Goal: Information Seeking & Learning: Learn about a topic

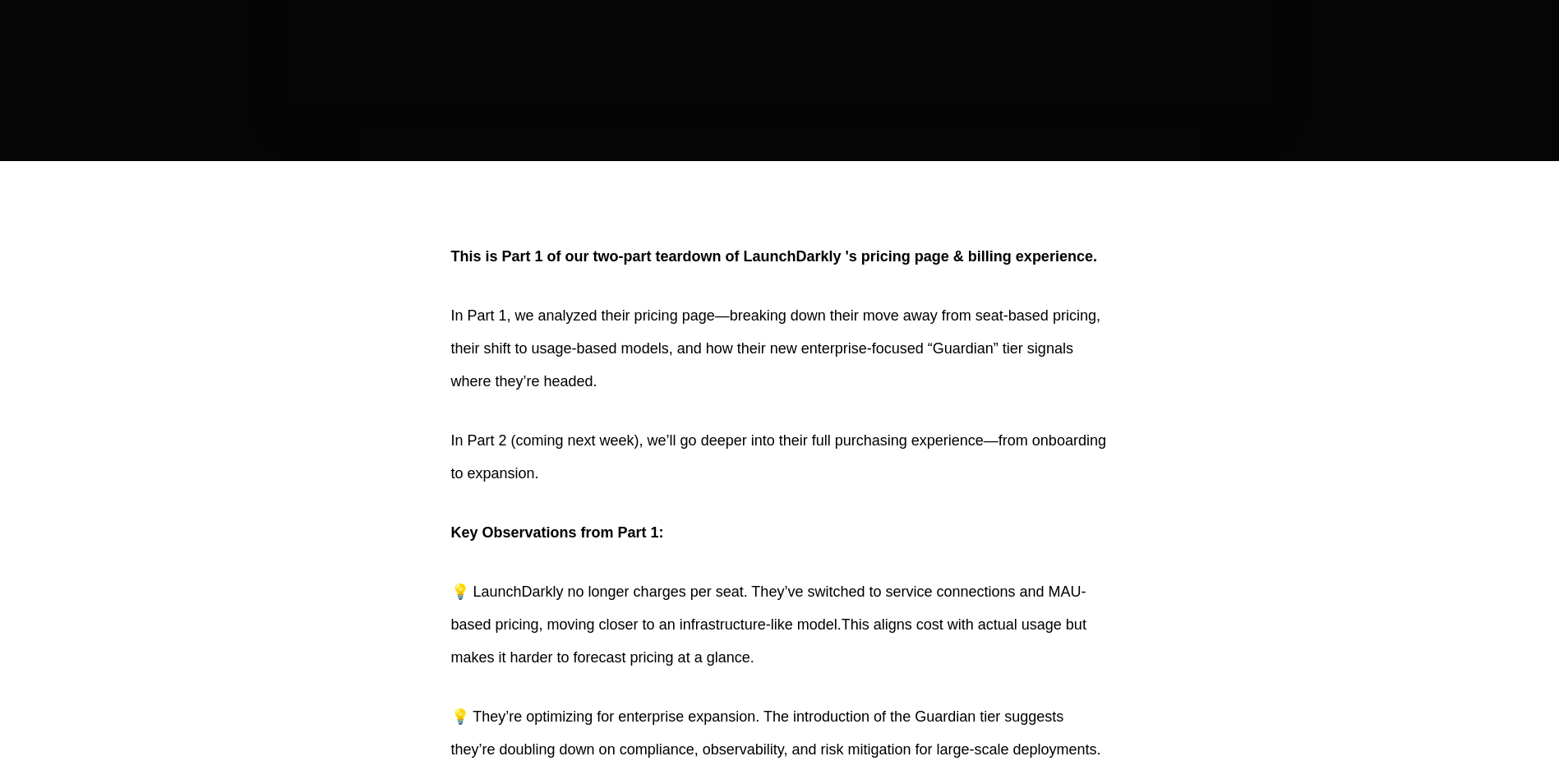
scroll to position [740, 0]
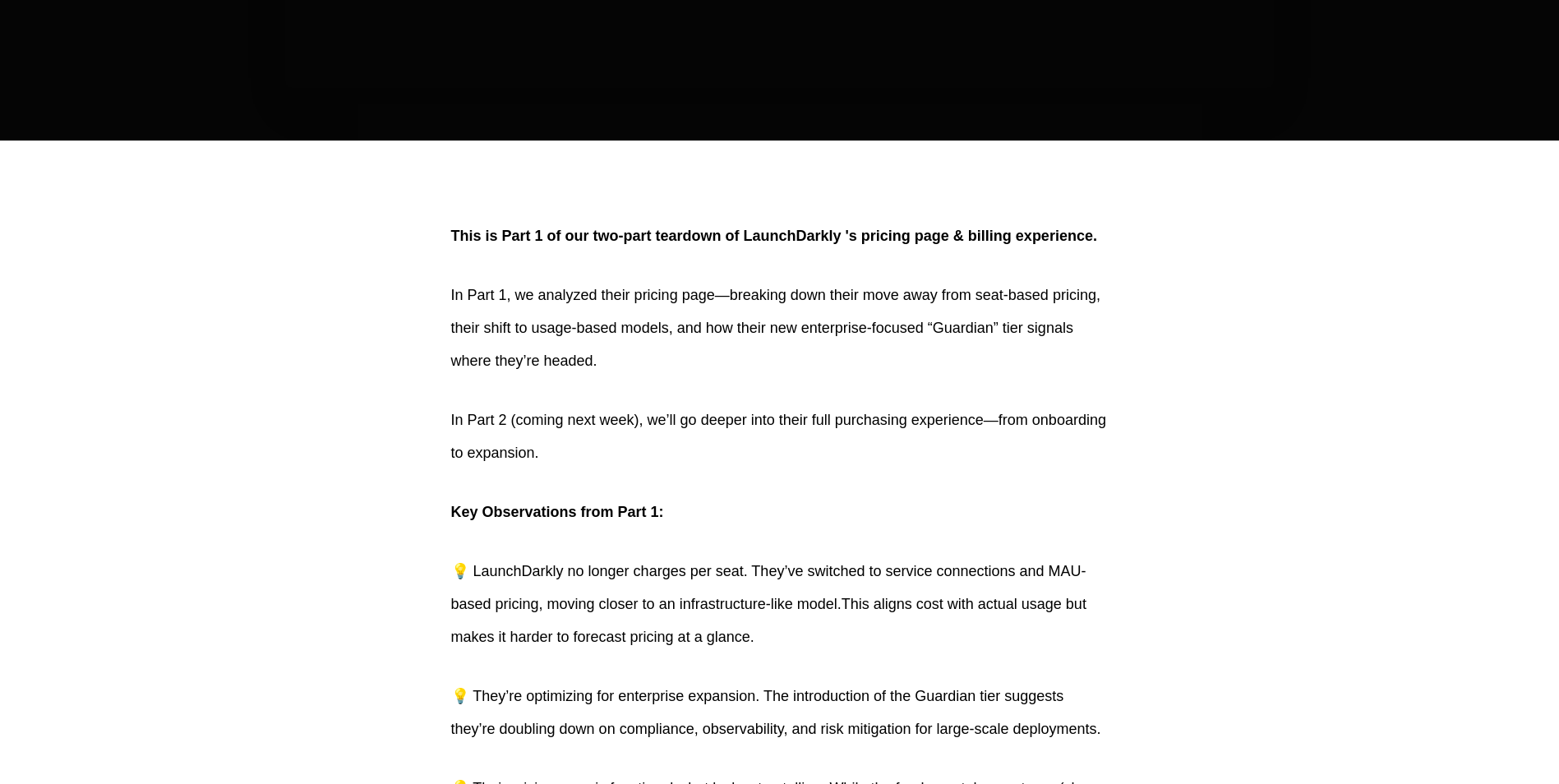
drag, startPoint x: 466, startPoint y: 562, endPoint x: 1086, endPoint y: 630, distance: 623.7
click at [1086, 630] on p "💡 LaunchDarkly no longer charges per seat. They’ve switched to service connecti…" at bounding box center [779, 604] width 657 height 99
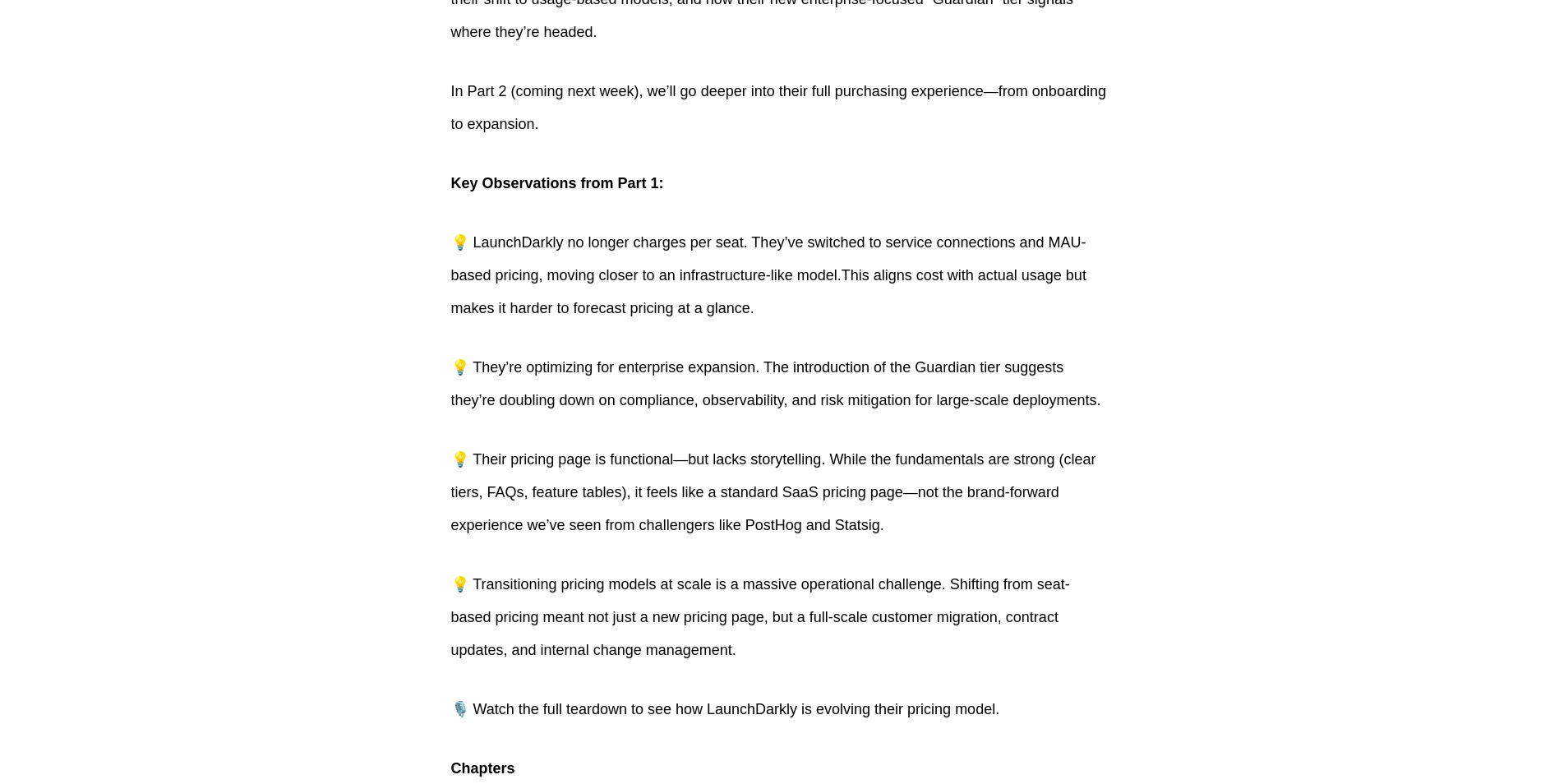
scroll to position [1150, 0]
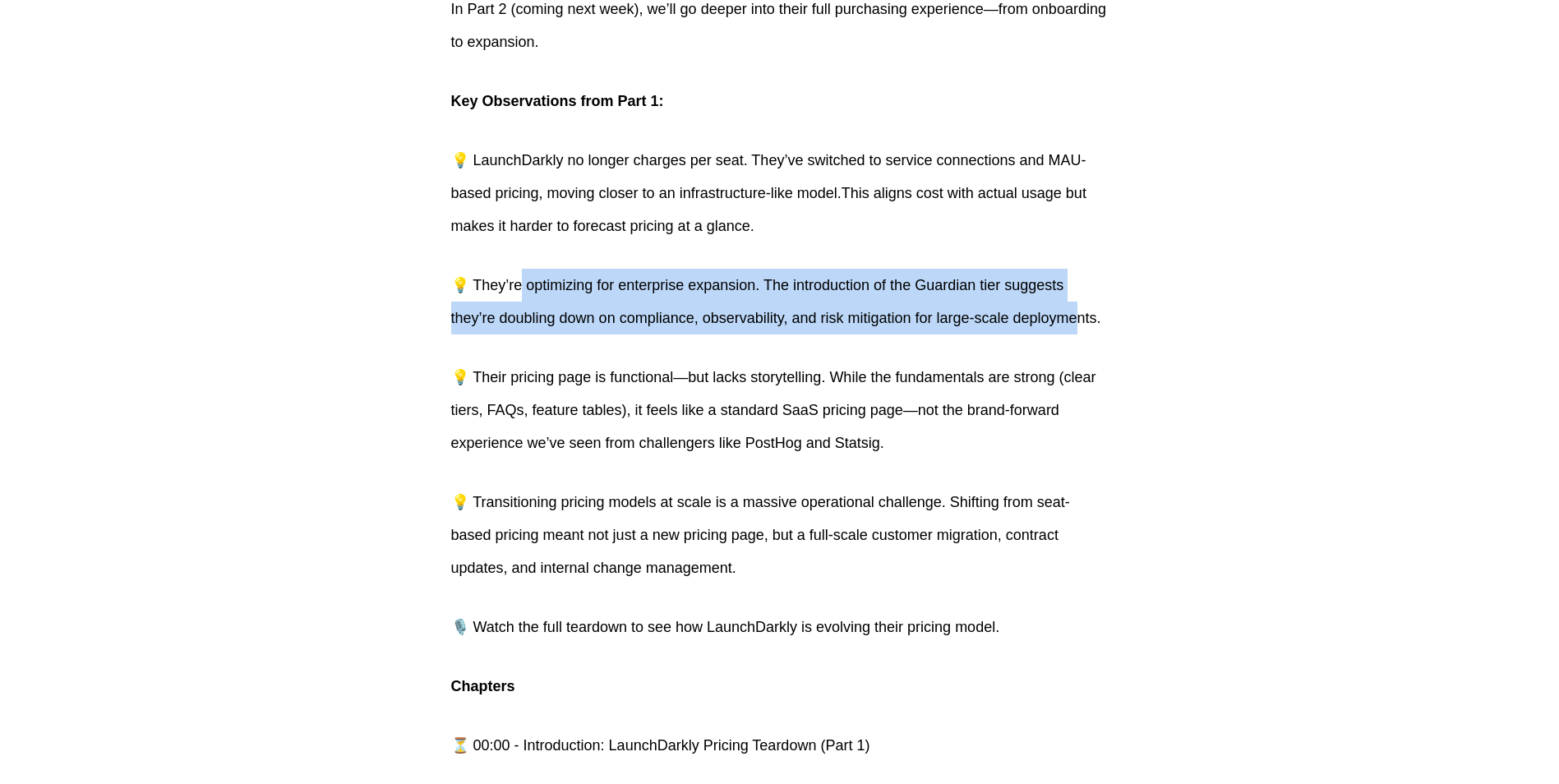
drag, startPoint x: 519, startPoint y: 290, endPoint x: 1070, endPoint y: 324, distance: 552.0
click at [1070, 324] on p "💡 They’re optimizing for enterprise expansion. The introduction of the Guardian…" at bounding box center [779, 301] width 657 height 66
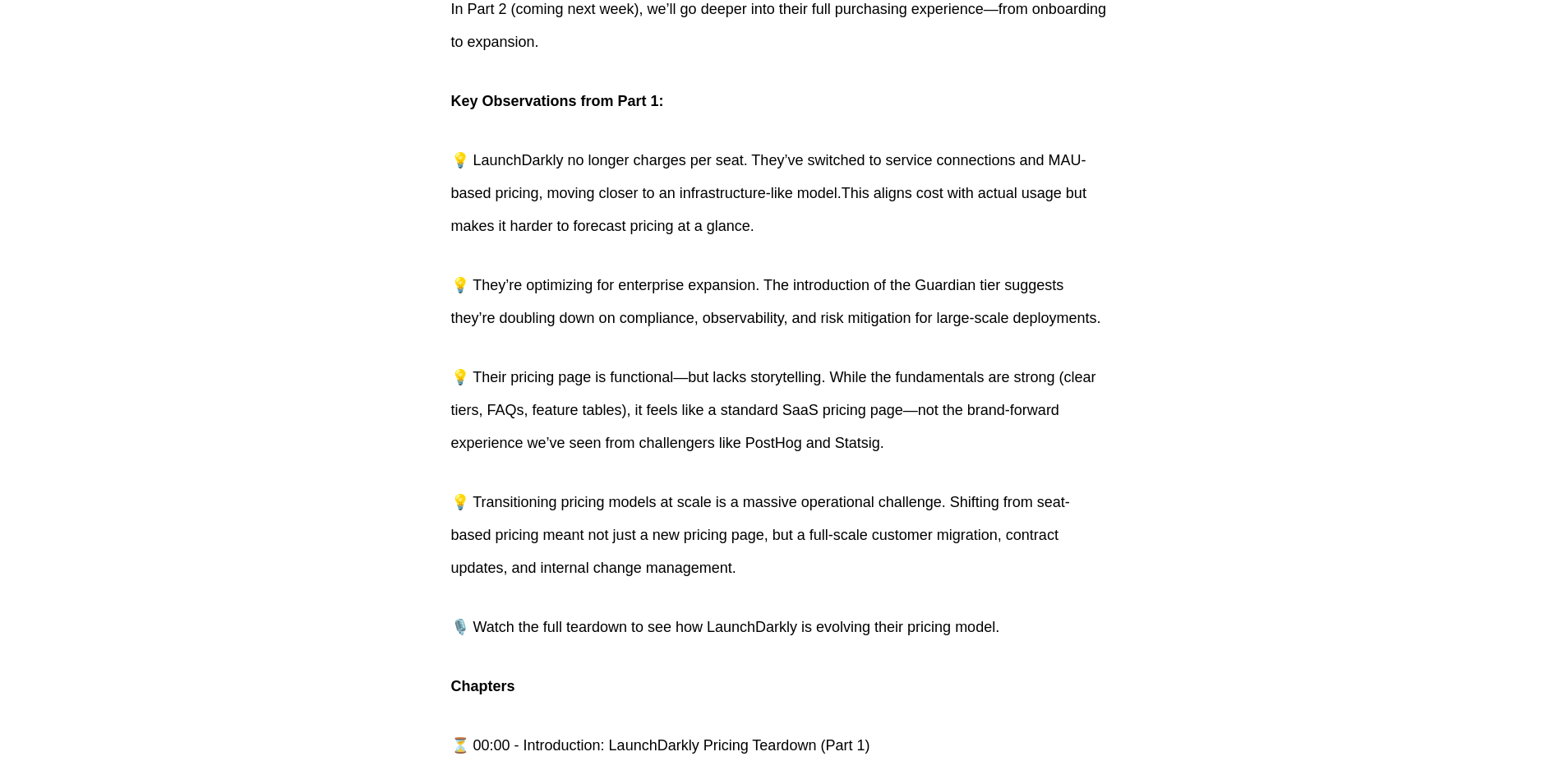
click at [531, 404] on p "💡 Their pricing page is functional—but lacks storytelling. While the fundamenta…" at bounding box center [779, 410] width 657 height 99
drag, startPoint x: 479, startPoint y: 372, endPoint x: 953, endPoint y: 555, distance: 508.1
click at [953, 555] on div "This is Part 1 of our two-part teardown of LaunchDarkly‬ 's pricing page & bill…" at bounding box center [779, 561] width 657 height 1505
click at [744, 460] on div "This is Part 1 of our two-part teardown of LaunchDarkly‬ 's pricing page & bill…" at bounding box center [779, 561] width 657 height 1505
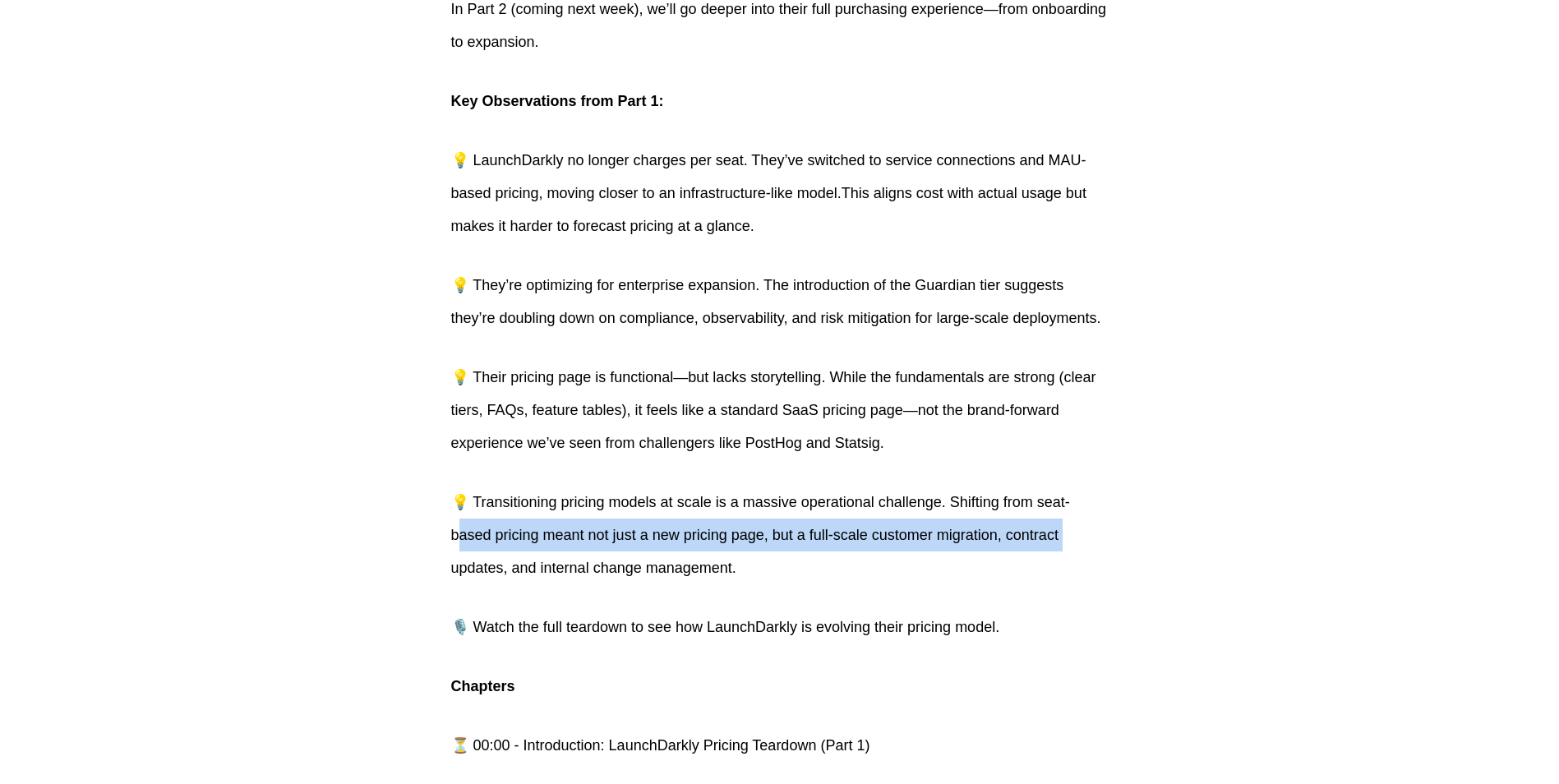
drag, startPoint x: 444, startPoint y: 531, endPoint x: 1085, endPoint y: 535, distance: 641.0
click at [1085, 535] on div "This is Part 1 of our two-part teardown of LaunchDarkly‬ 's pricing page & bill…" at bounding box center [779, 561] width 1068 height 1505
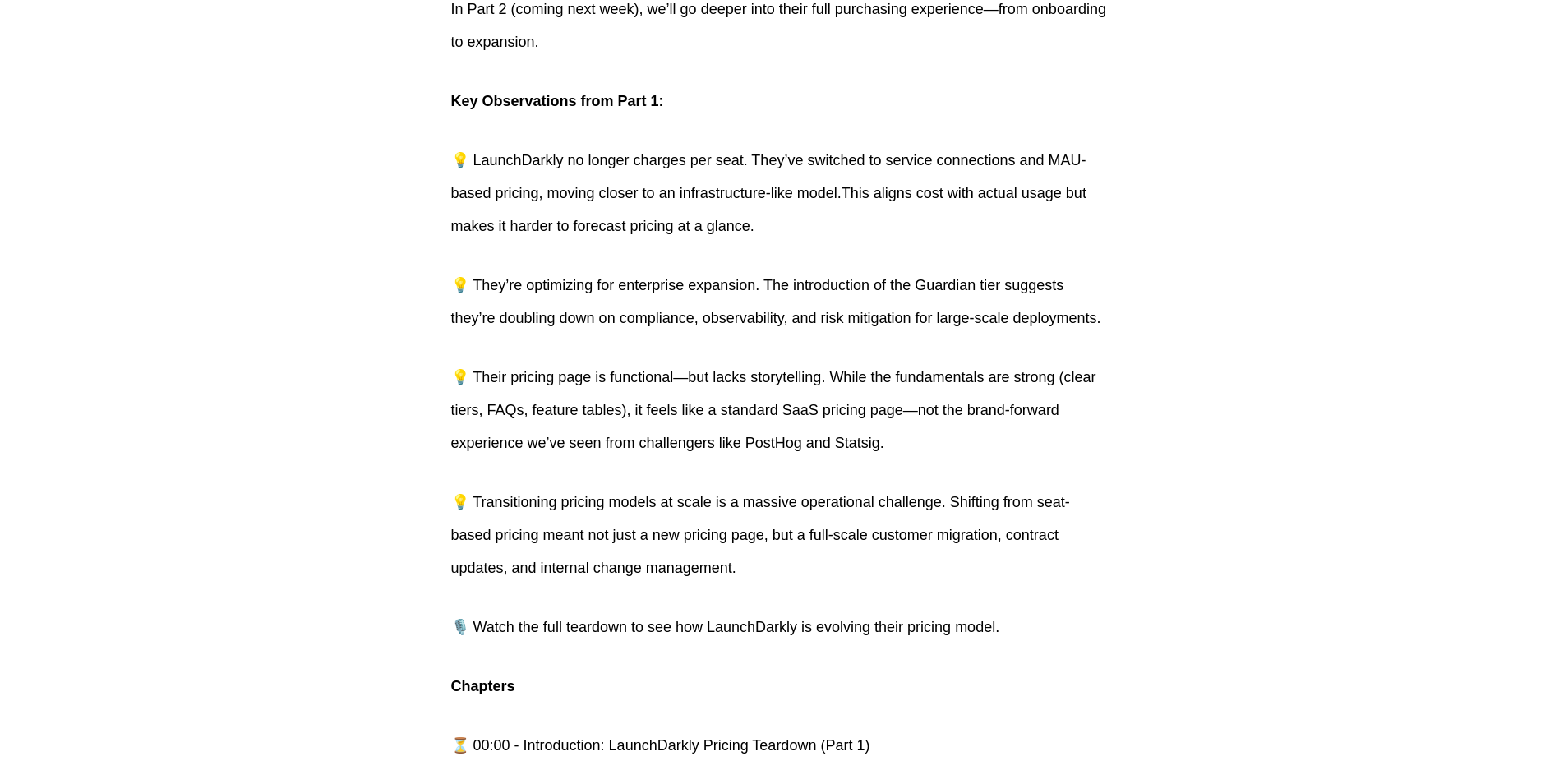
drag, startPoint x: 1085, startPoint y: 535, endPoint x: 920, endPoint y: 555, distance: 166.2
click at [920, 555] on p "💡 Transitioning pricing models at scale is a massive operational challenge. Shi…" at bounding box center [779, 534] width 657 height 99
drag, startPoint x: 602, startPoint y: 535, endPoint x: 849, endPoint y: 576, distance: 250.4
click at [849, 576] on p "💡 Transitioning pricing models at scale is a massive operational challenge. Shi…" at bounding box center [779, 534] width 657 height 99
drag, startPoint x: 849, startPoint y: 576, endPoint x: 739, endPoint y: 637, distance: 125.8
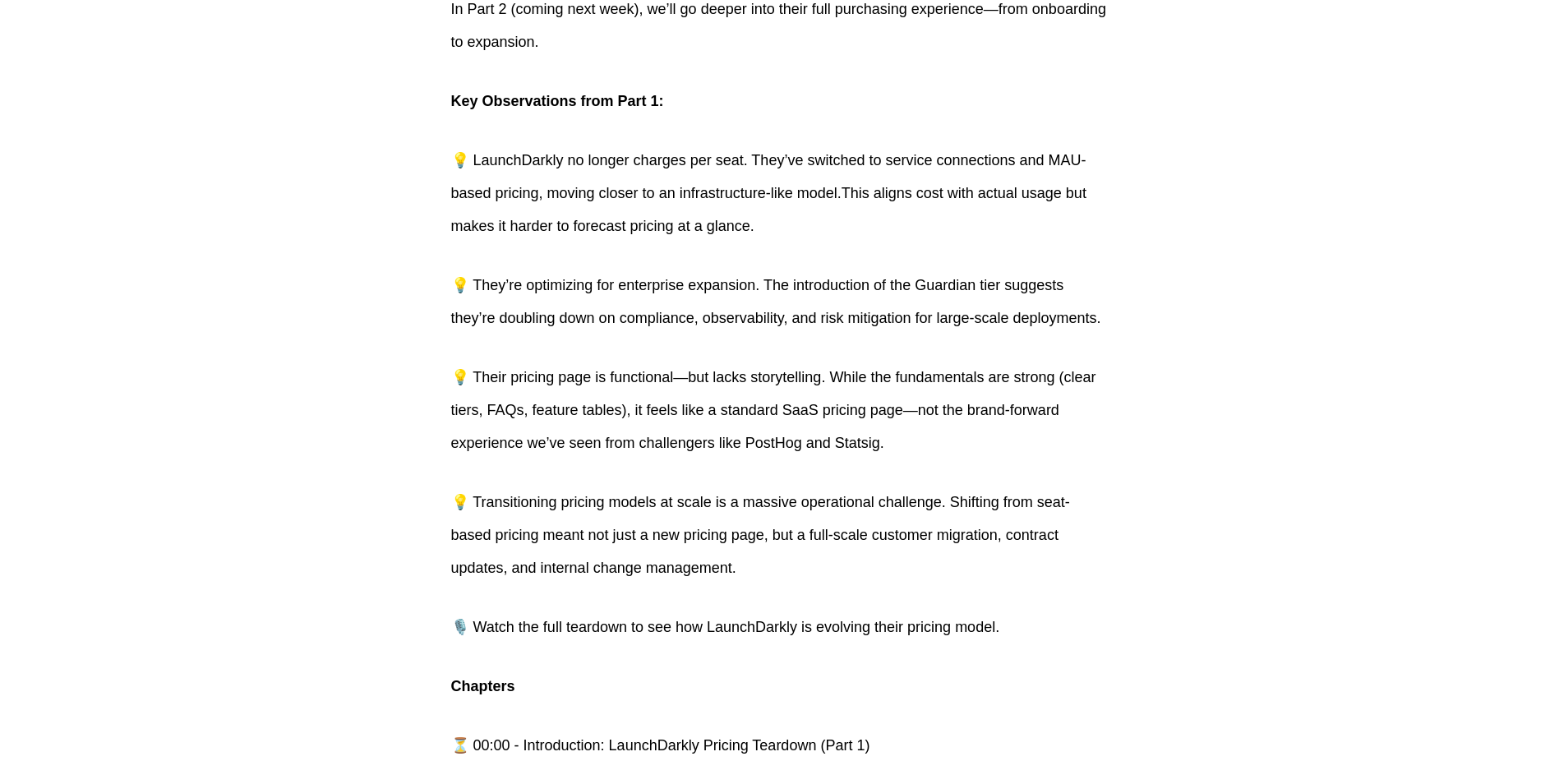
click at [739, 637] on p "🎙️ Watch the full teardown to see how LaunchDarkly is evolving their pricing mo…" at bounding box center [779, 627] width 657 height 33
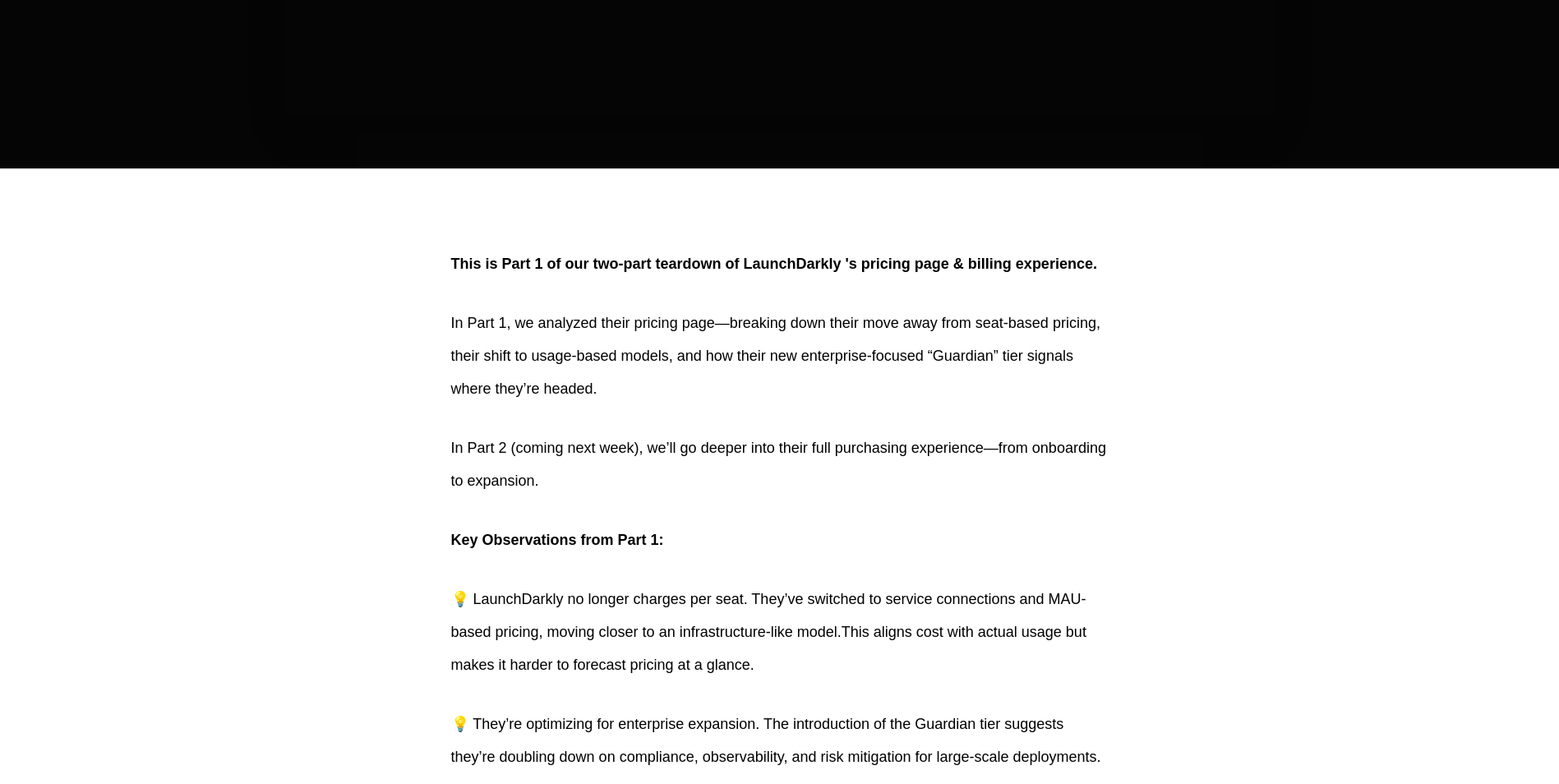
scroll to position [821, 0]
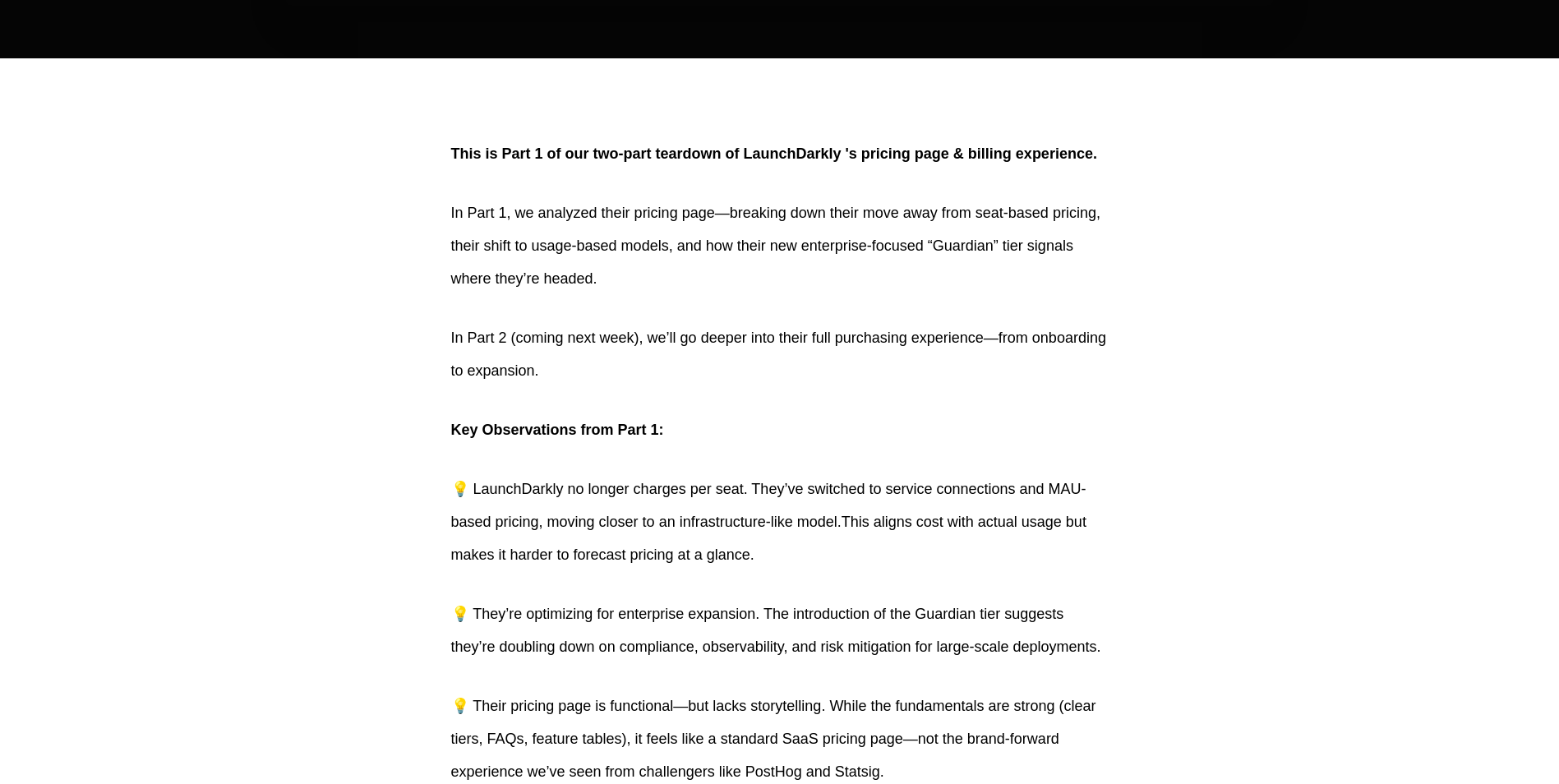
drag, startPoint x: 873, startPoint y: 517, endPoint x: 1081, endPoint y: 542, distance: 209.5
click at [1081, 542] on p "💡 LaunchDarkly no longer charges per seat. They’ve switched to service connecti…" at bounding box center [779, 521] width 657 height 99
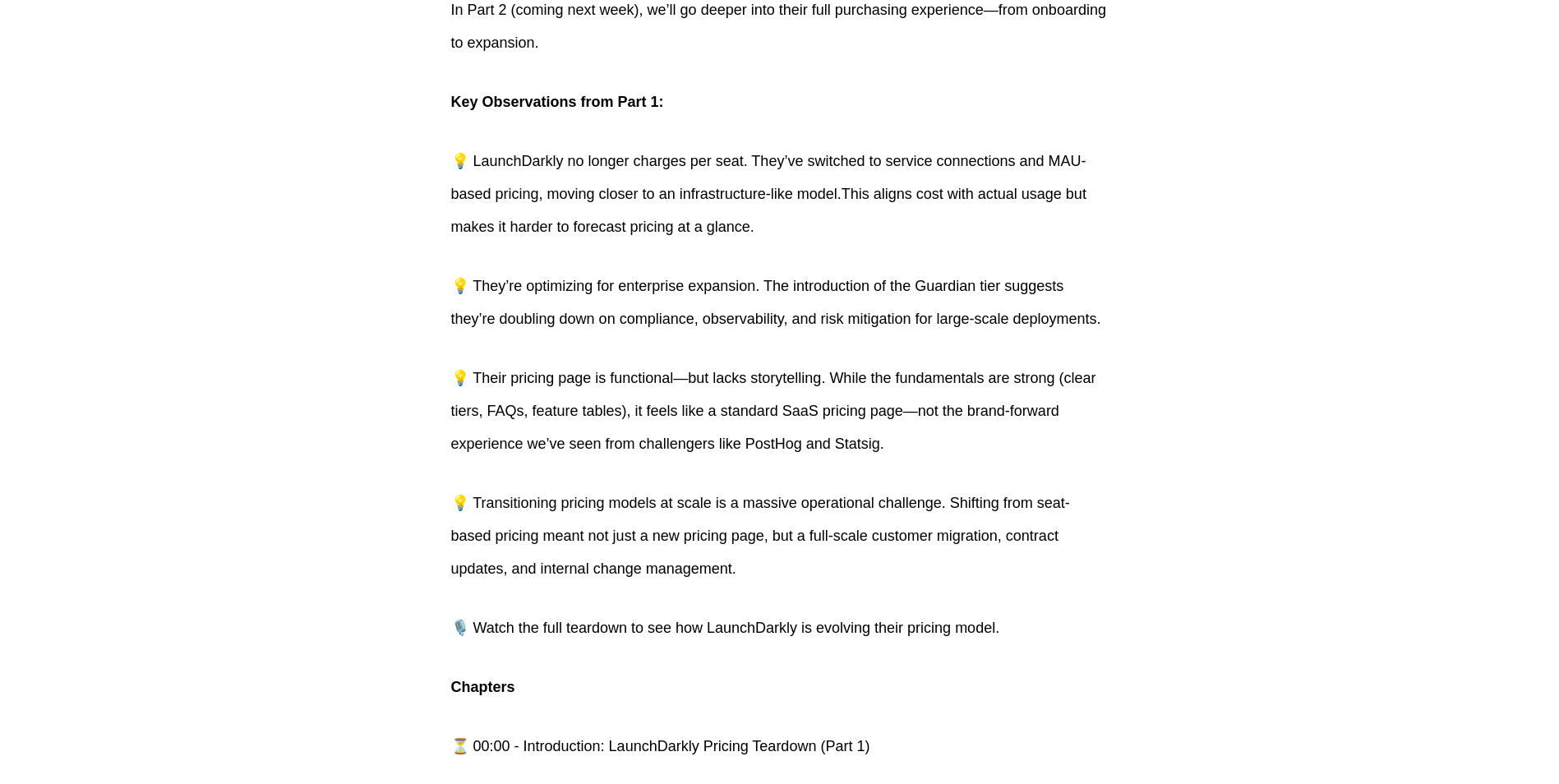
scroll to position [1150, 0]
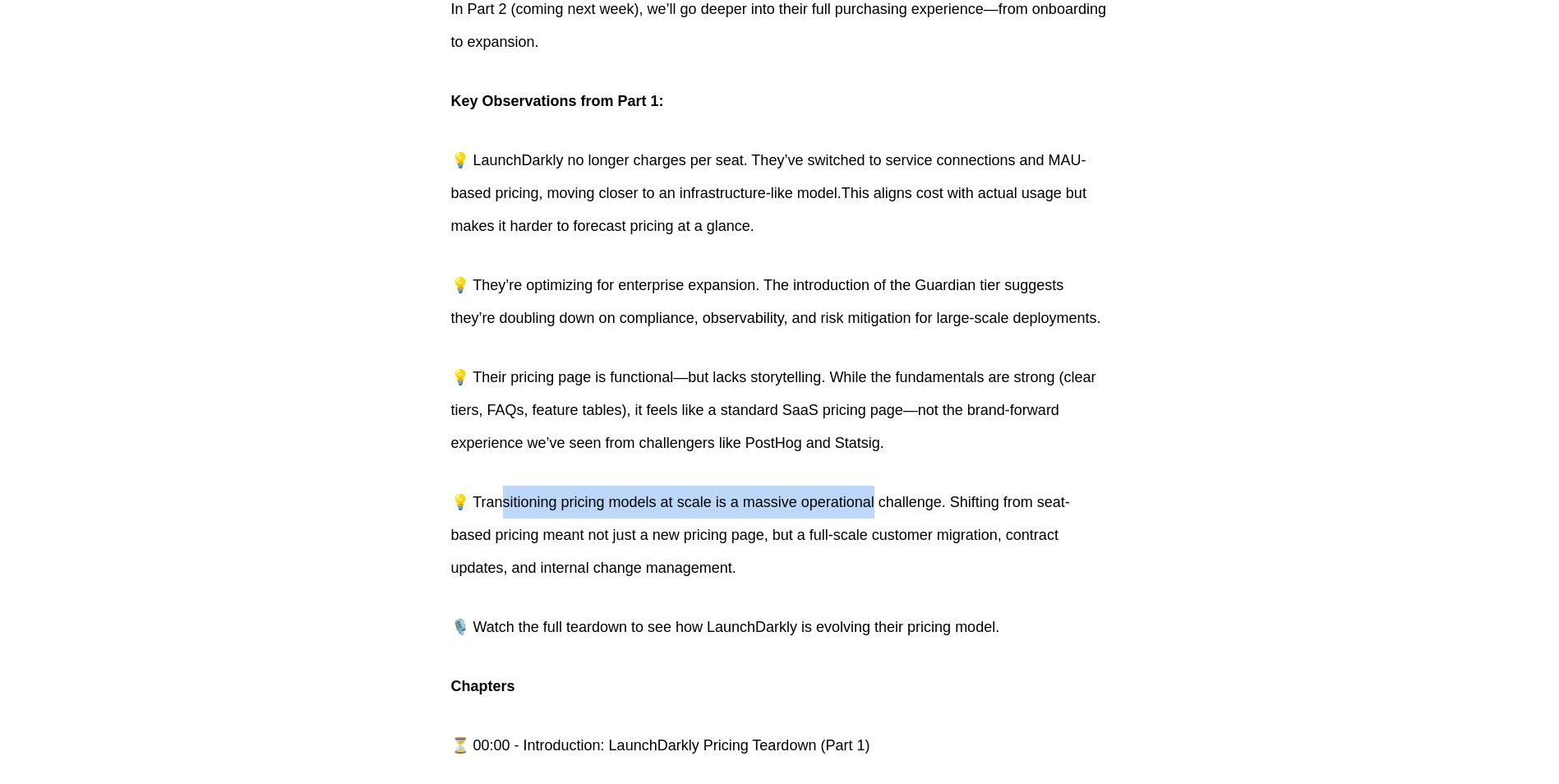
drag, startPoint x: 505, startPoint y: 501, endPoint x: 872, endPoint y: 510, distance: 367.1
click at [872, 510] on p "💡 Transitioning pricing models at scale is a massive operational challenge. Shi…" at bounding box center [779, 534] width 657 height 99
drag, startPoint x: 872, startPoint y: 510, endPoint x: 870, endPoint y: 526, distance: 16.1
click at [870, 526] on p "💡 Transitioning pricing models at scale is a massive operational challenge. Shi…" at bounding box center [779, 534] width 657 height 99
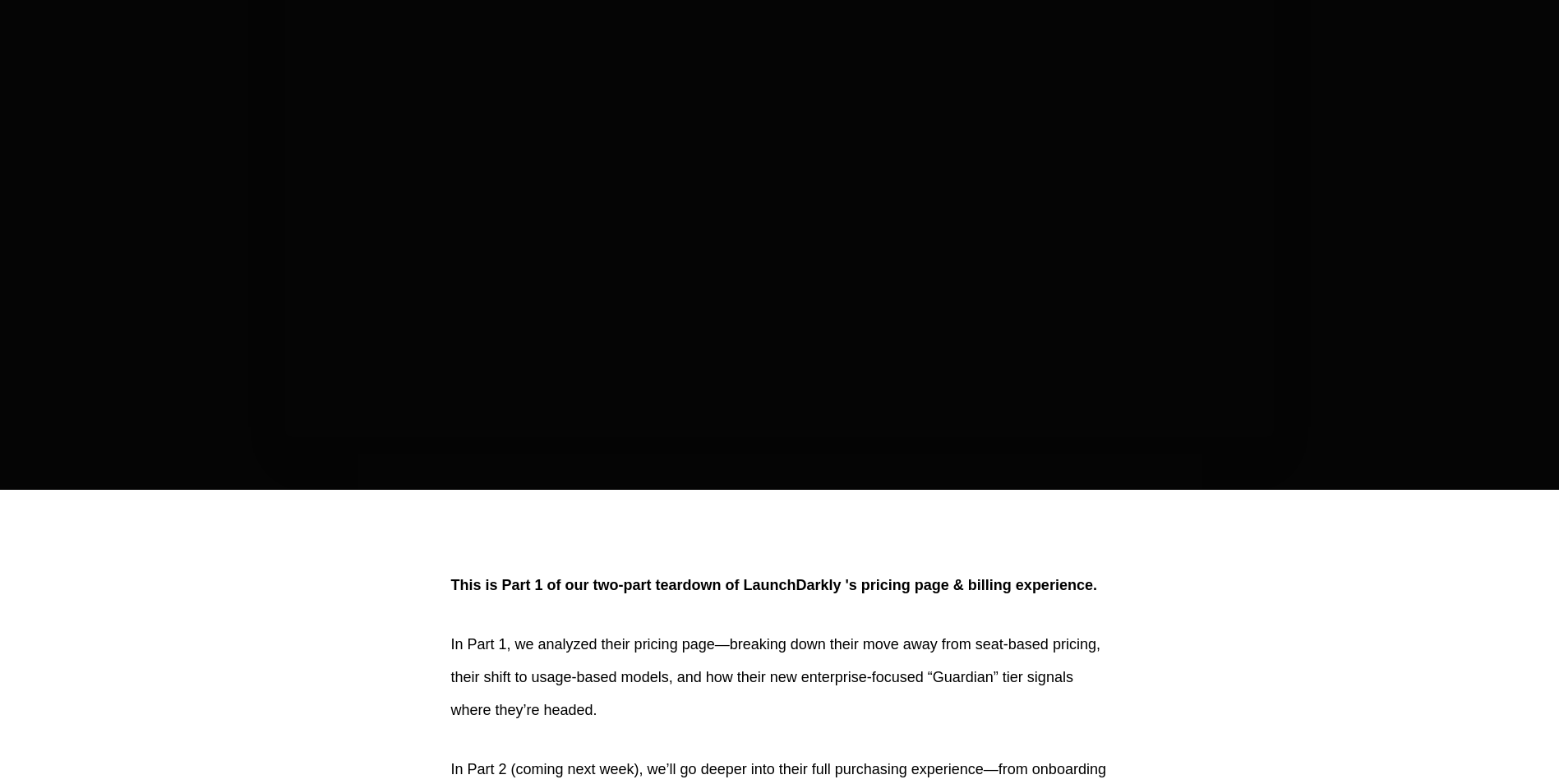
scroll to position [226, 0]
